Goal: Task Accomplishment & Management: Use online tool/utility

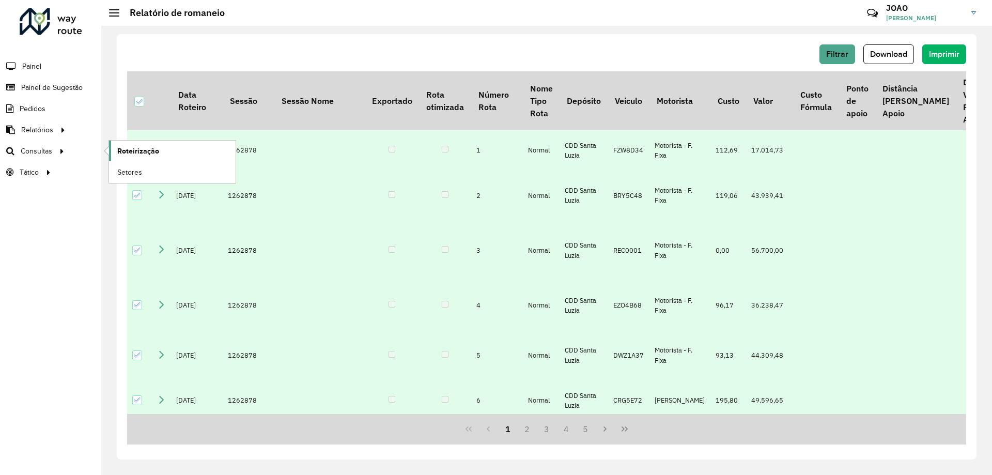
click at [129, 154] on span "Roteirização" at bounding box center [138, 151] width 42 height 11
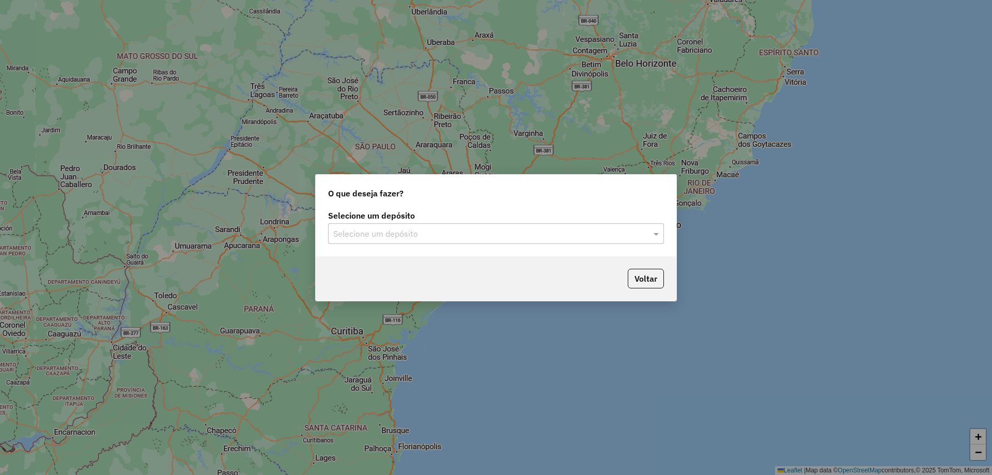
click at [555, 235] on input "text" at bounding box center [485, 234] width 305 height 12
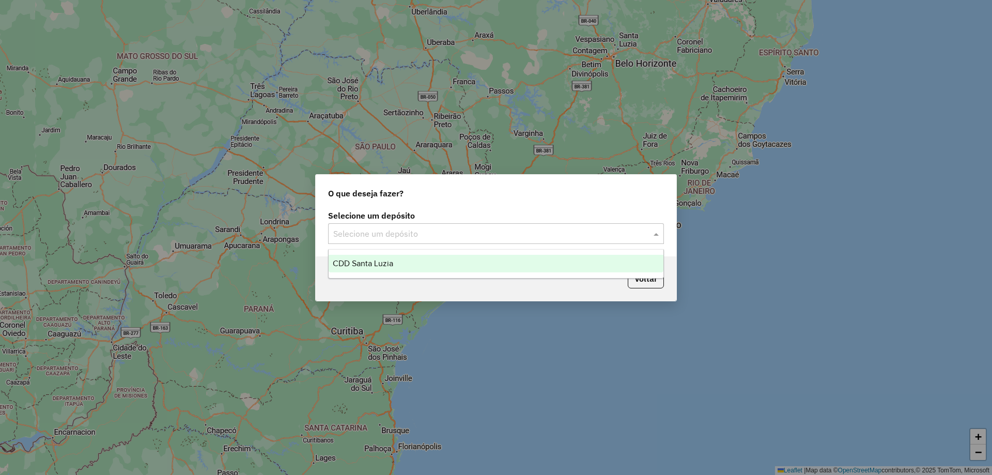
click at [503, 269] on div "CDD Santa Luzia" at bounding box center [496, 264] width 335 height 18
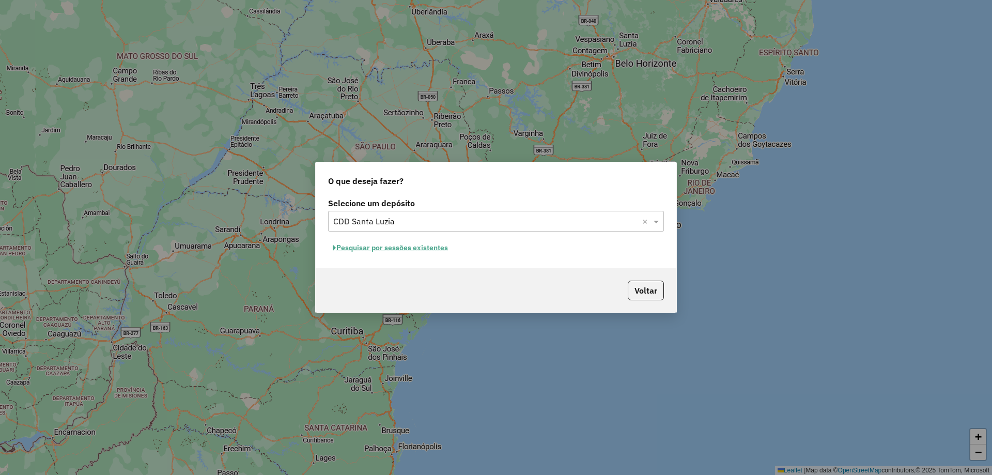
click at [408, 250] on button "Pesquisar por sessões existentes" at bounding box center [390, 248] width 125 height 16
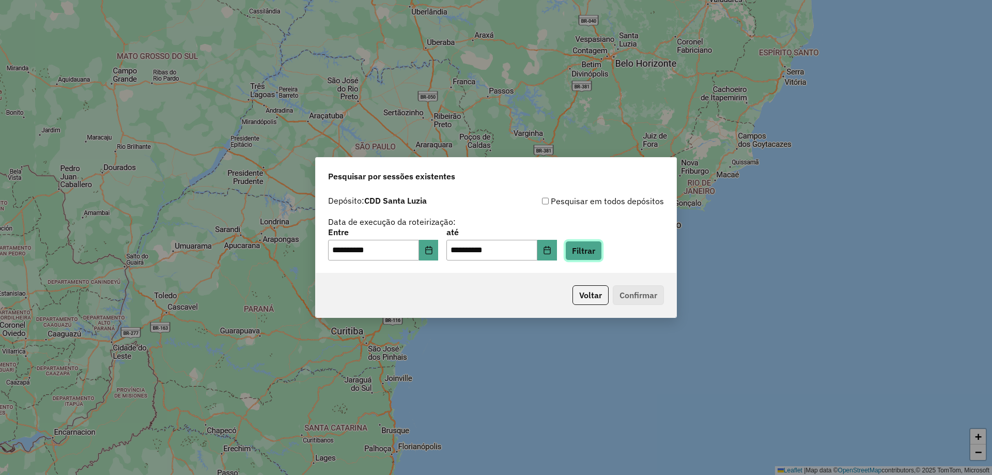
click at [602, 255] on button "Filtrar" at bounding box center [583, 251] width 37 height 20
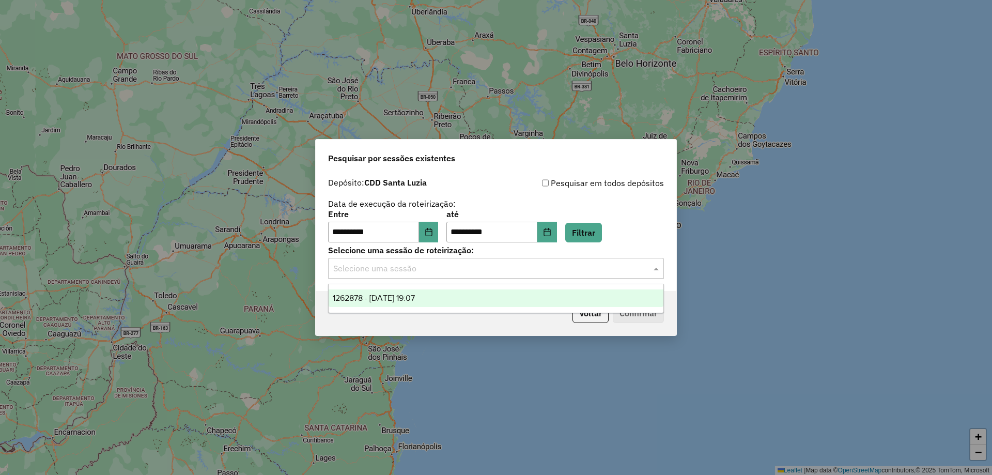
click at [514, 275] on div "Selecione uma sessão" at bounding box center [496, 268] width 336 height 21
click at [513, 290] on div "1262878 - 10/09/2025 19:07" at bounding box center [496, 298] width 335 height 18
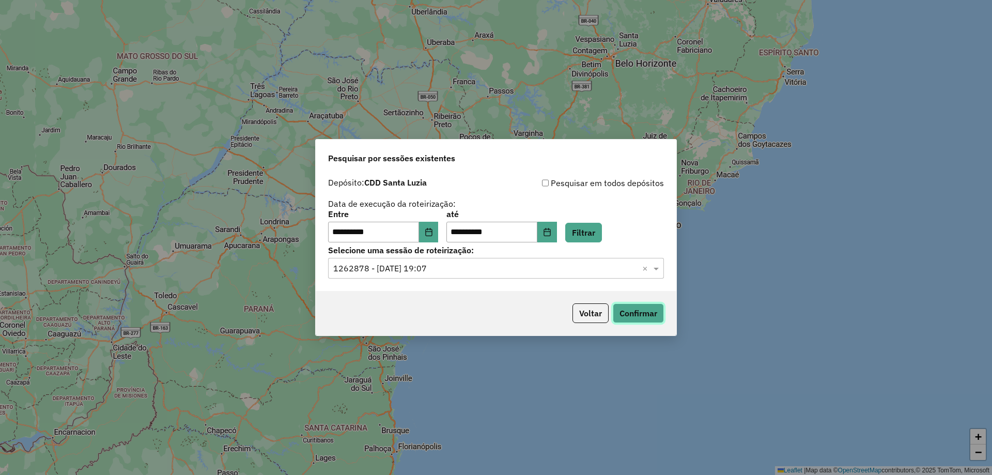
click at [633, 313] on button "Confirmar" at bounding box center [638, 313] width 51 height 20
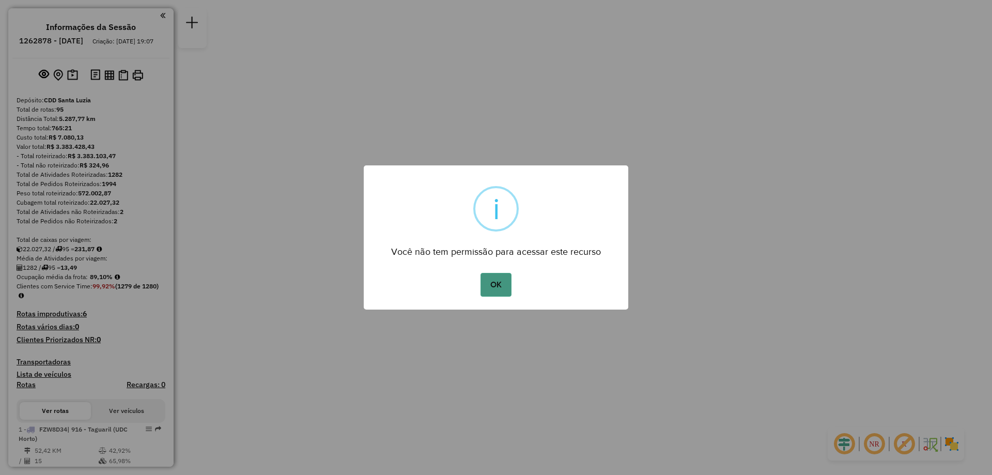
click at [503, 288] on button "OK" at bounding box center [496, 285] width 30 height 24
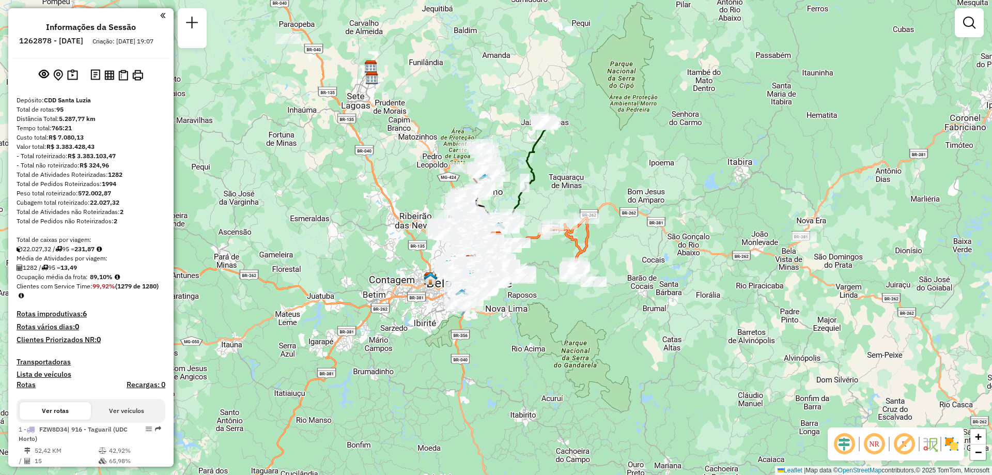
click at [967, 26] on em at bounding box center [969, 23] width 12 height 12
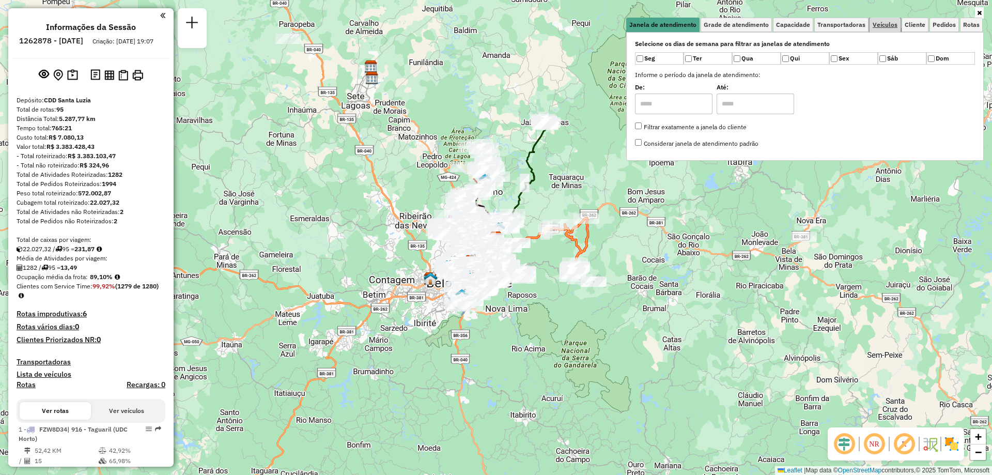
click at [889, 29] on link "Veículos" at bounding box center [885, 25] width 31 height 14
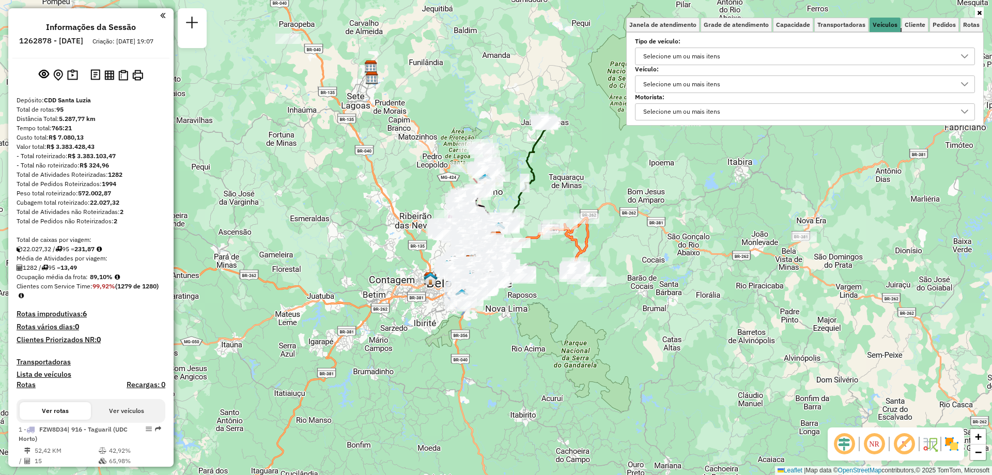
click at [663, 80] on div "Selecione um ou mais itens" at bounding box center [682, 84] width 84 height 17
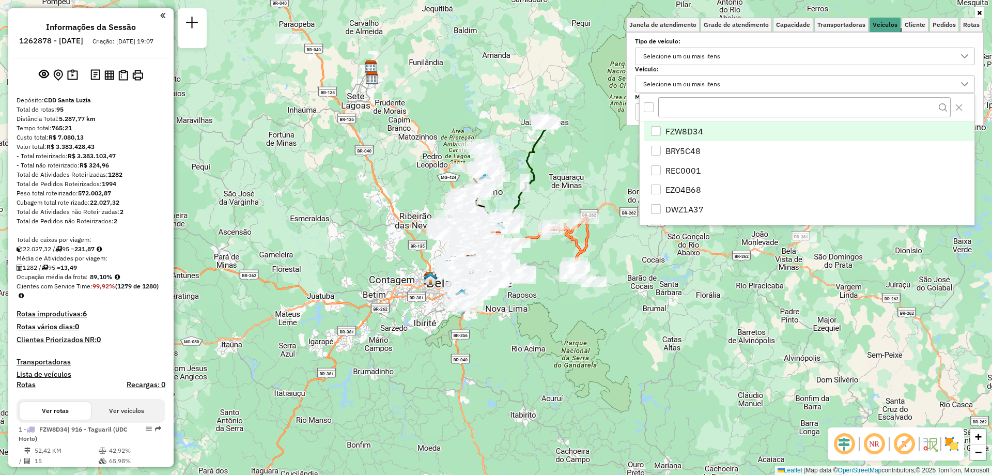
scroll to position [6, 36]
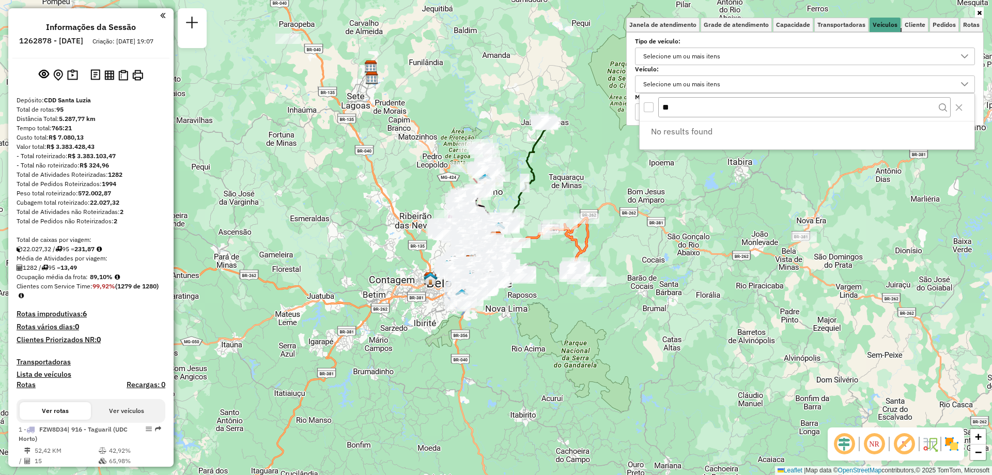
type input "*"
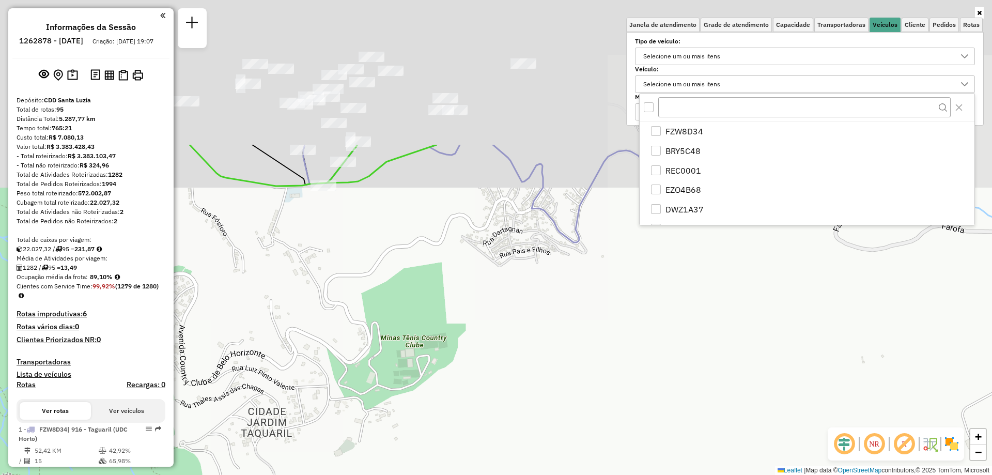
drag, startPoint x: 441, startPoint y: 145, endPoint x: 463, endPoint y: 361, distance: 216.7
click at [466, 365] on div "Janela de atendimento Grade de atendimento Capacidade Transportadoras Veículos …" at bounding box center [496, 237] width 992 height 475
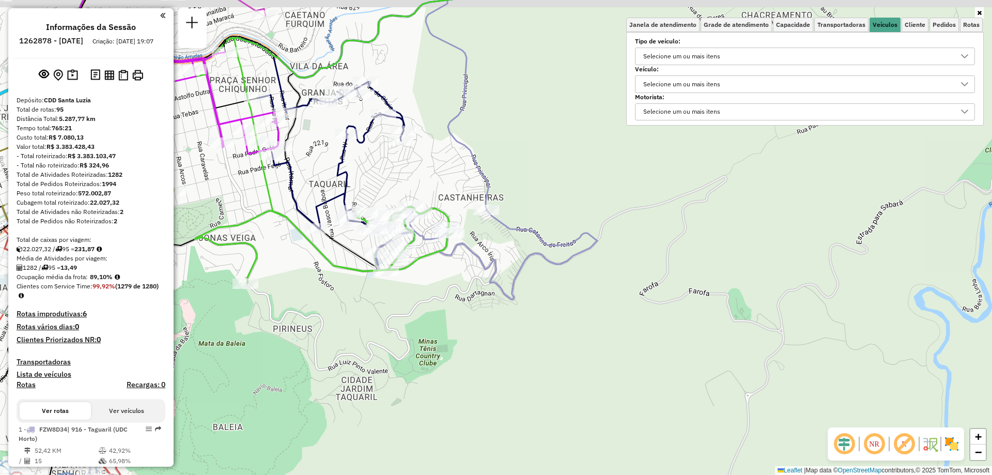
drag, startPoint x: 456, startPoint y: 280, endPoint x: 457, endPoint y: 299, distance: 19.1
click at [456, 304] on div "Janela de atendimento Grade de atendimento Capacidade Transportadoras Veículos …" at bounding box center [496, 237] width 992 height 475
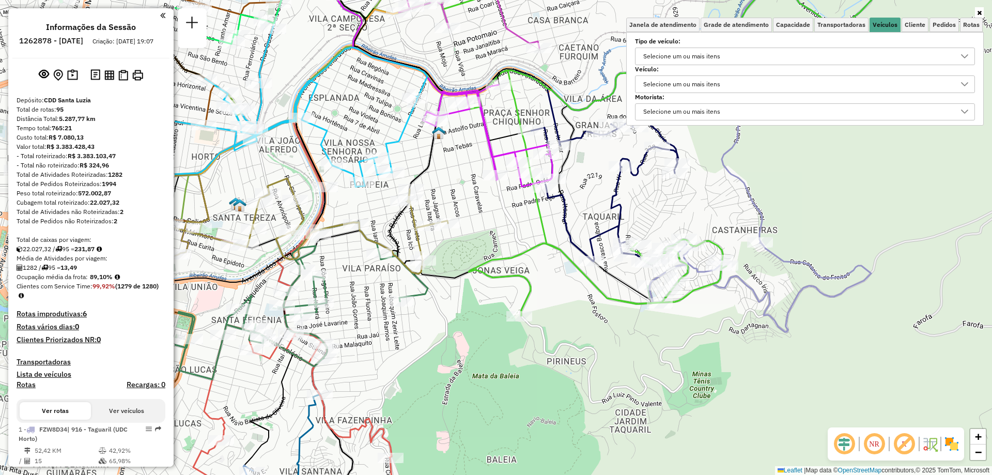
drag, startPoint x: 570, startPoint y: 128, endPoint x: 844, endPoint y: 156, distance: 275.3
click at [844, 156] on div "Janela de atendimento Grade de atendimento Capacidade Transportadoras Veículos …" at bounding box center [496, 237] width 992 height 475
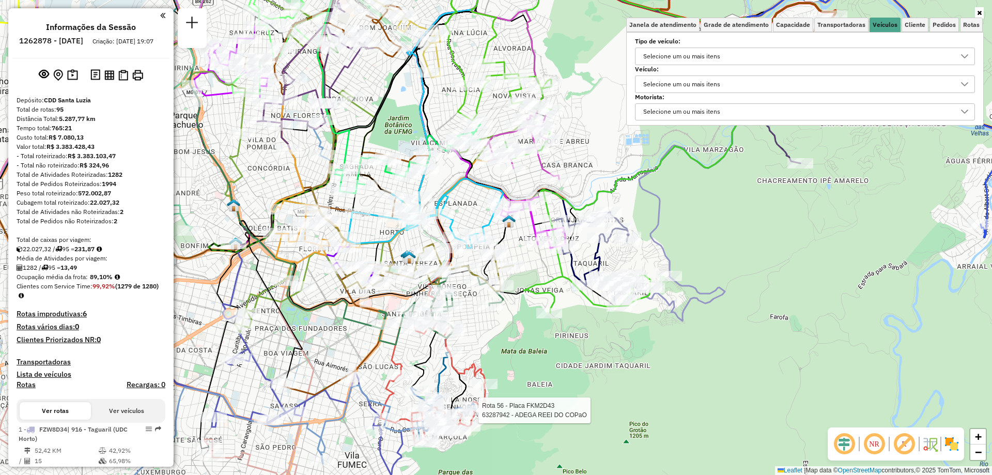
select select "**********"
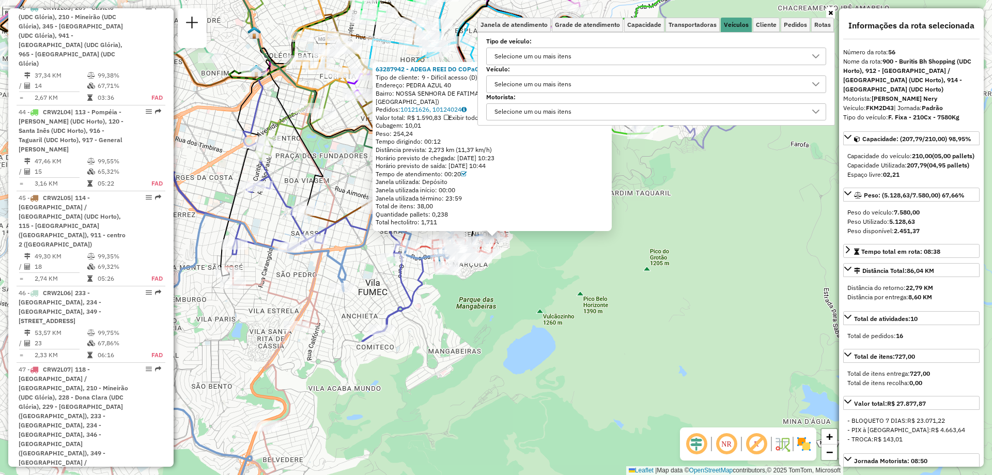
scroll to position [3913, 0]
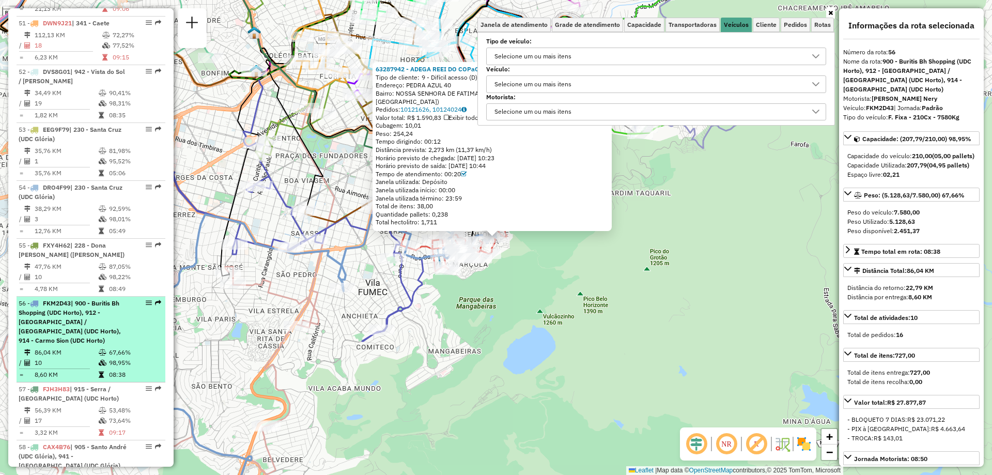
drag, startPoint x: 113, startPoint y: 24, endPoint x: 147, endPoint y: 13, distance: 36.3
click at [147, 300] on em at bounding box center [149, 303] width 6 height 6
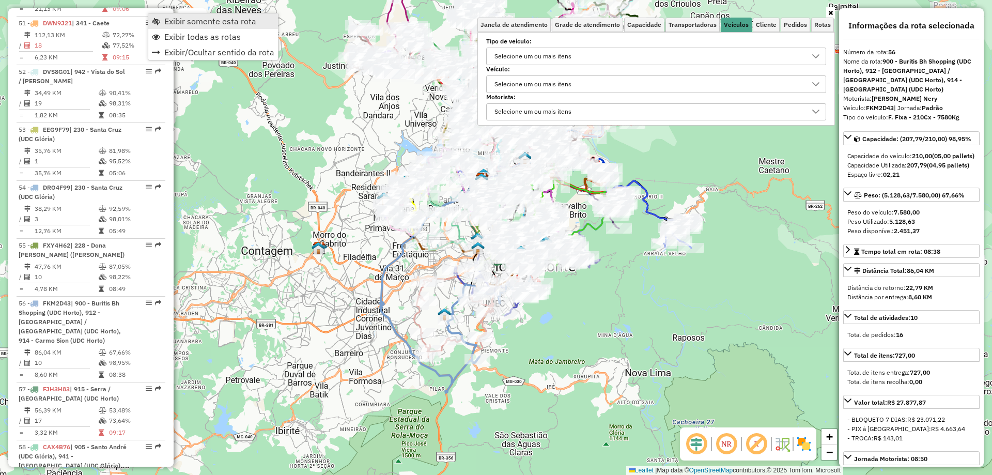
click at [210, 25] on span "Exibir somente esta rota" at bounding box center [210, 21] width 92 height 8
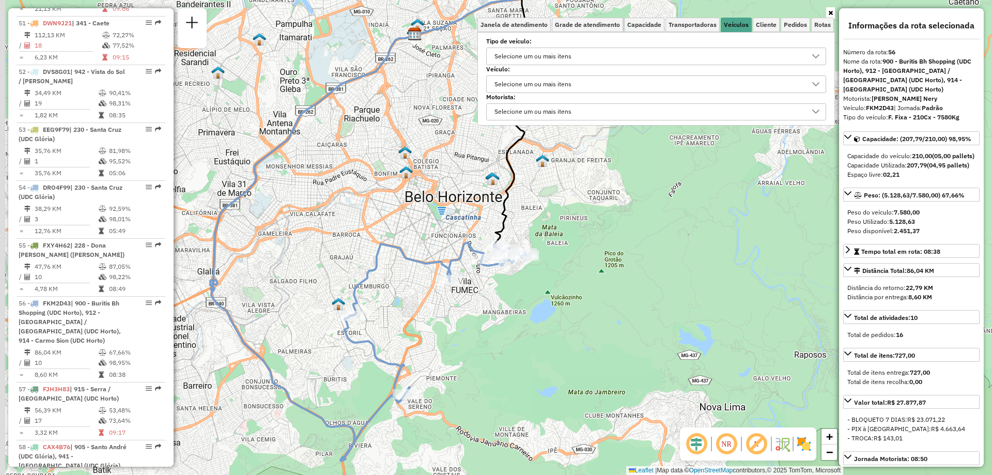
drag, startPoint x: 417, startPoint y: 354, endPoint x: 524, endPoint y: 301, distance: 119.7
click at [524, 301] on div "Janela de atendimento Grade de atendimento Capacidade Transportadoras Veículos …" at bounding box center [496, 237] width 992 height 475
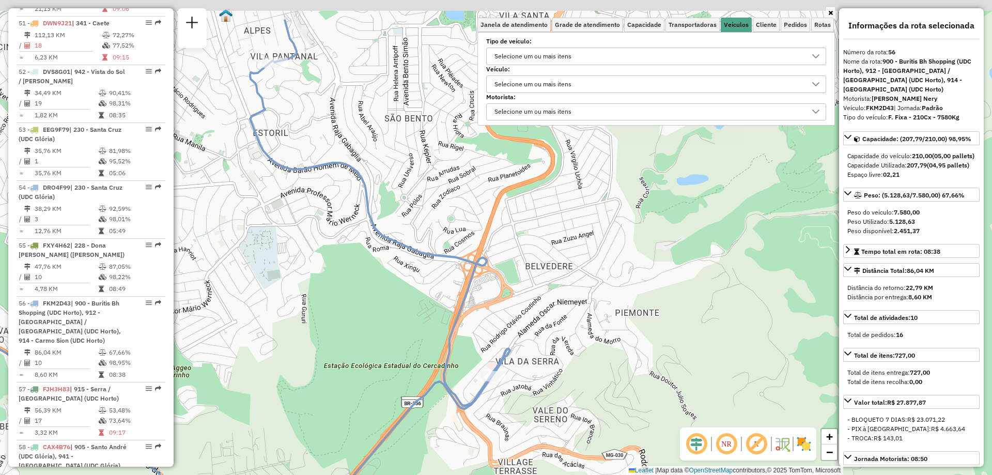
drag, startPoint x: 535, startPoint y: 298, endPoint x: 580, endPoint y: 365, distance: 80.8
click at [580, 366] on div "Janela de atendimento Grade de atendimento Capacidade Transportadoras Veículos …" at bounding box center [496, 237] width 992 height 475
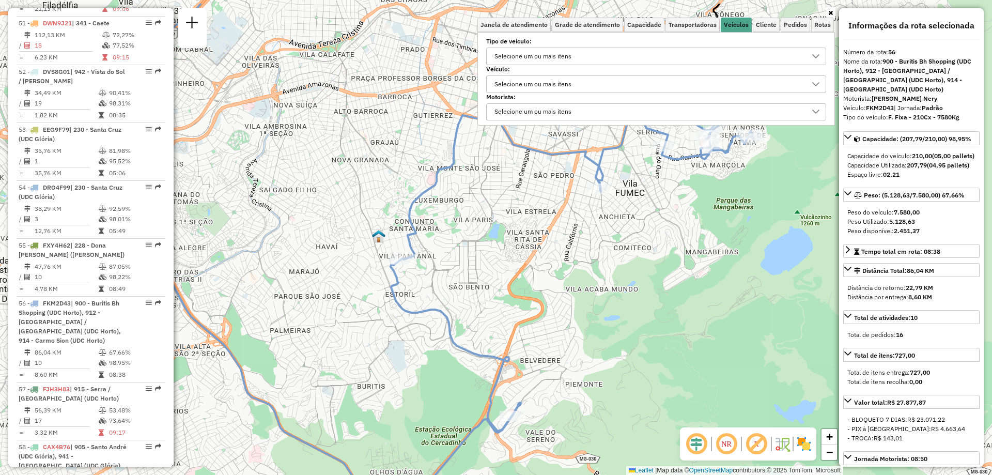
drag, startPoint x: 644, startPoint y: 224, endPoint x: 575, endPoint y: 366, distance: 158.5
click at [575, 366] on div "Janela de atendimento Grade de atendimento Capacidade Transportadoras Veículos …" at bounding box center [496, 237] width 992 height 475
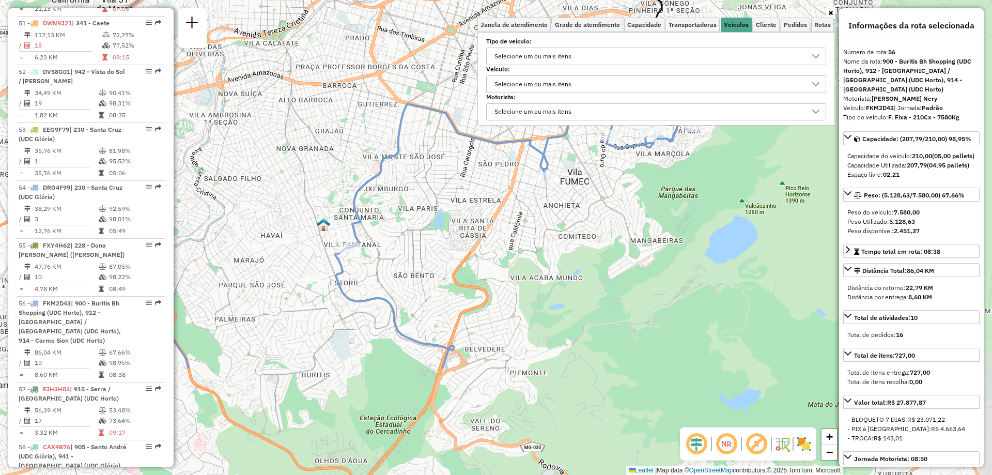
drag, startPoint x: 470, startPoint y: 399, endPoint x: 484, endPoint y: 245, distance: 154.6
click at [484, 245] on div "Janela de atendimento Grade de atendimento Capacidade Transportadoras Veículos …" at bounding box center [496, 237] width 992 height 475
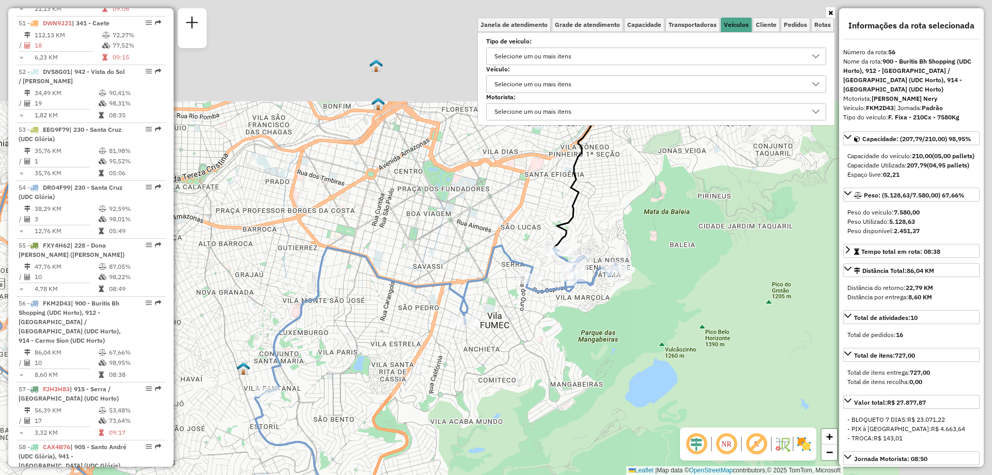
drag, startPoint x: 591, startPoint y: 273, endPoint x: 449, endPoint y: 403, distance: 191.6
click at [449, 403] on div "Janela de atendimento Grade de atendimento Capacidade Transportadoras Veículos …" at bounding box center [496, 237] width 992 height 475
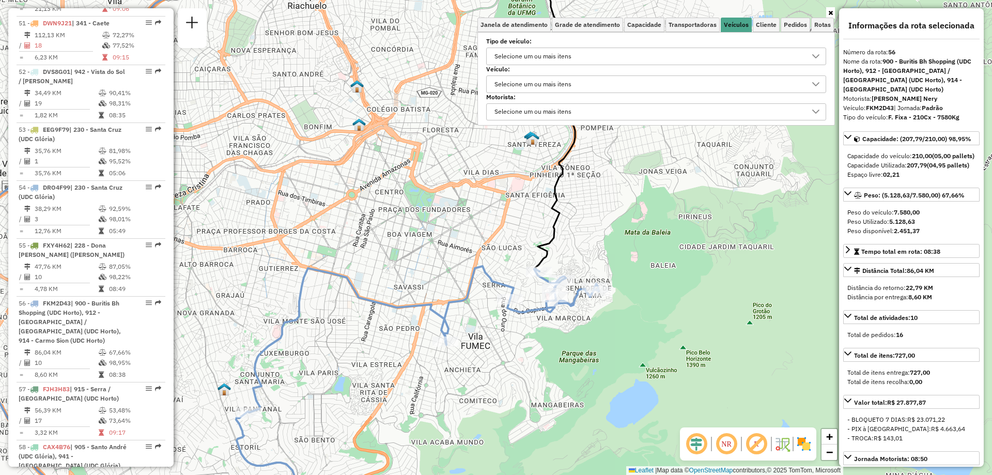
drag, startPoint x: 540, startPoint y: 331, endPoint x: 534, endPoint y: 365, distance: 34.8
click at [534, 365] on div "Janela de atendimento Grade de atendimento Capacidade Transportadoras Veículos …" at bounding box center [496, 237] width 992 height 475
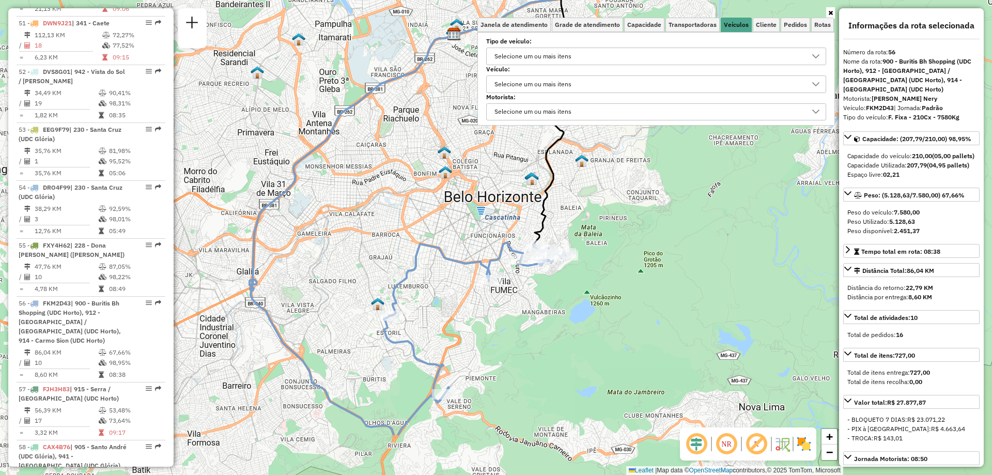
drag, startPoint x: 389, startPoint y: 442, endPoint x: 378, endPoint y: 204, distance: 238.4
click at [378, 204] on div "Janela de atendimento Grade de atendimento Capacidade Transportadoras Veículos …" at bounding box center [496, 237] width 992 height 475
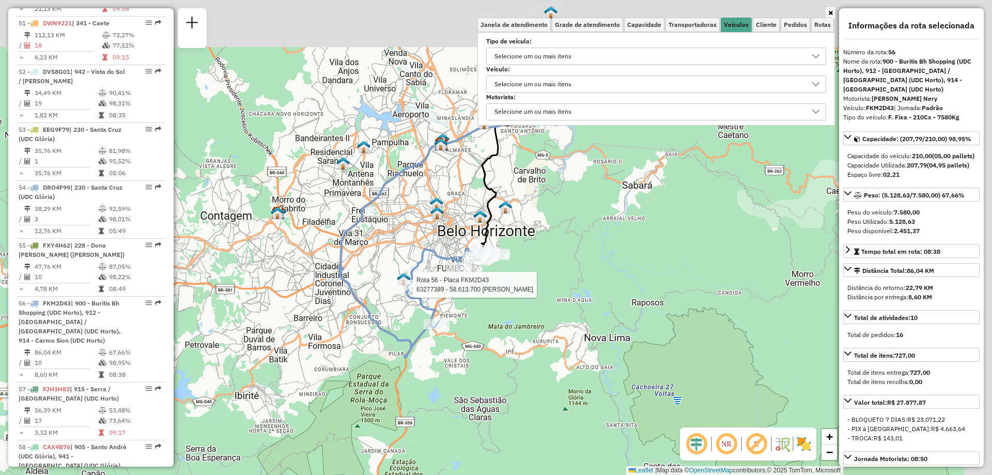
drag, startPoint x: 518, startPoint y: 236, endPoint x: 486, endPoint y: 315, distance: 85.3
click at [486, 315] on div "Rota 56 - Placa FKM2D43 63277389 - 58.613.700 [PERSON_NAME] de atendimento Grad…" at bounding box center [496, 237] width 992 height 475
